Goal: Information Seeking & Learning: Learn about a topic

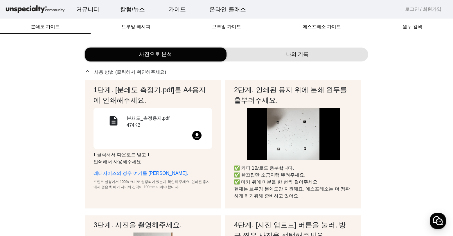
click at [35, 14] on img at bounding box center [35, 9] width 61 height 10
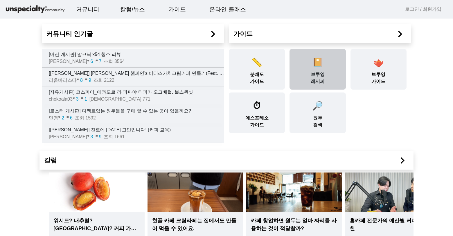
click at [322, 83] on div "📔 브루잉 레시피" at bounding box center [318, 69] width 56 height 41
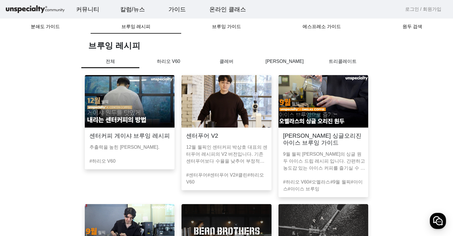
click at [163, 65] on p "하리오 V60" at bounding box center [168, 61] width 58 height 7
click at [175, 68] on p "하리오 V60" at bounding box center [168, 63] width 58 height 10
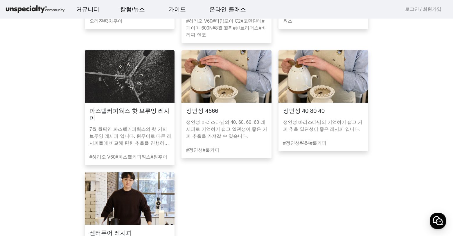
scroll to position [422, 0]
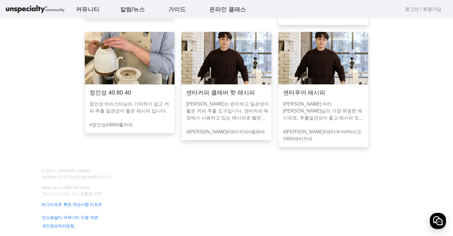
scroll to position [479, 0]
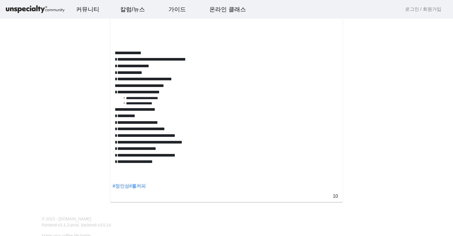
scroll to position [290, 0]
